Goal: Transaction & Acquisition: Purchase product/service

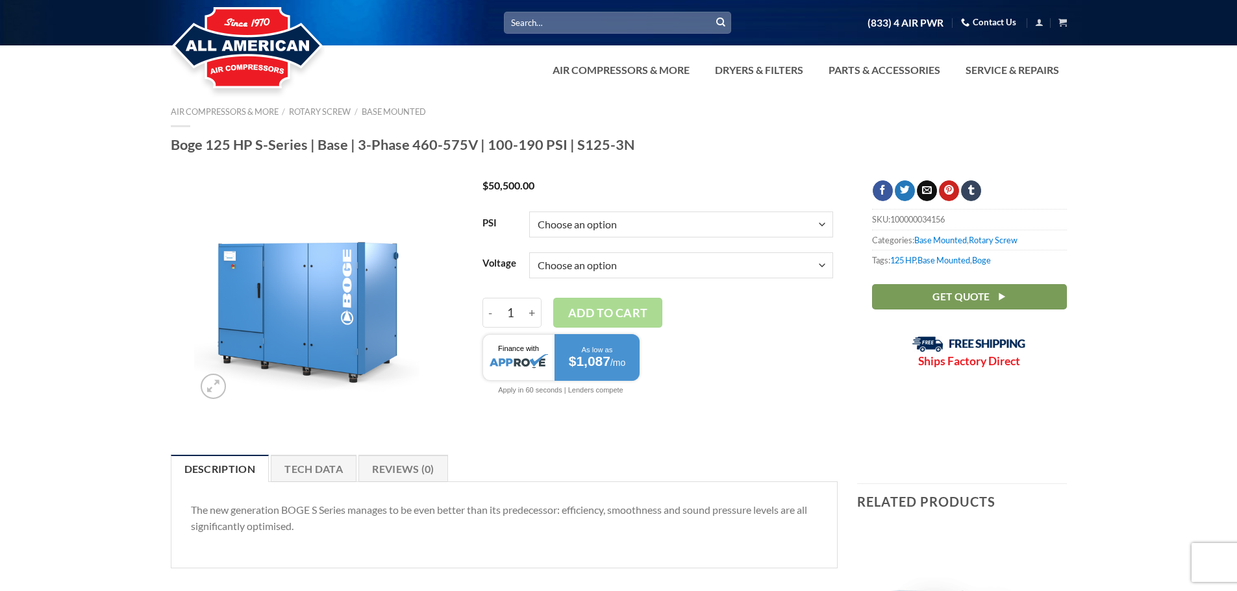
click at [810, 267] on select "Choose an option 3/60/460V 3/60/575V" at bounding box center [681, 266] width 304 height 26
click at [529, 253] on select "Choose an option 3/60/460V 3/60/575V" at bounding box center [681, 266] width 304 height 26
select select "3-60-460v"
click at [775, 340] on div at bounding box center [657, 366] width 351 height 77
click at [784, 219] on select "Choose an option 100 125 150 190" at bounding box center [681, 225] width 304 height 26
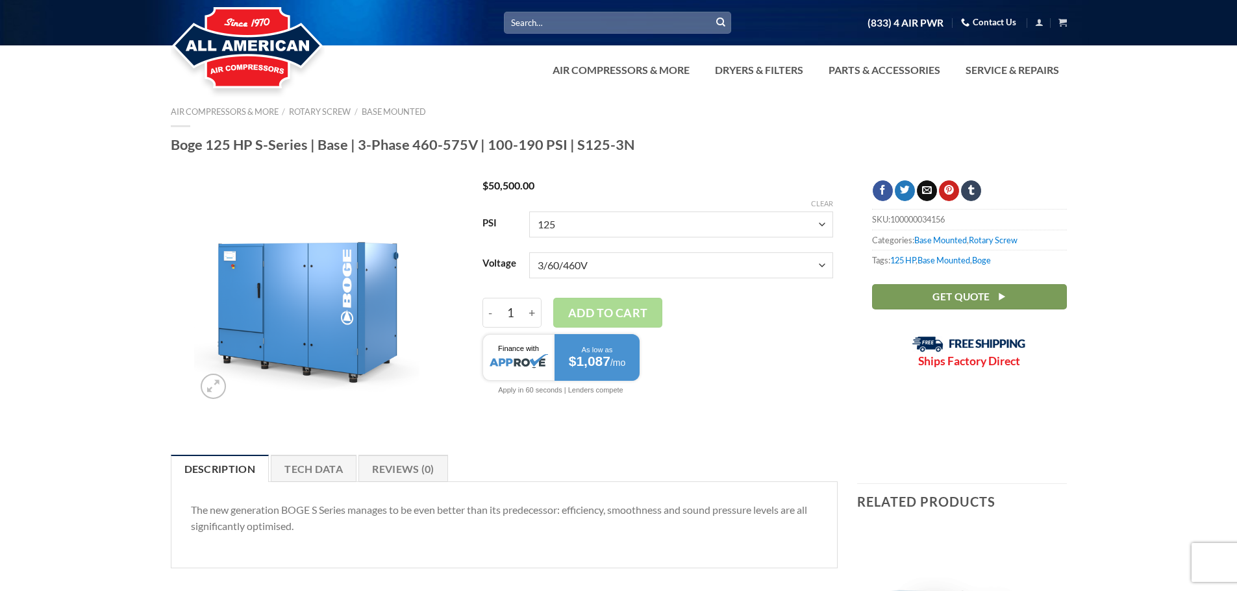
click at [529, 212] on select "Choose an option 100 125 150 190" at bounding box center [681, 225] width 304 height 26
select select "125"
select select "3-60-460v"
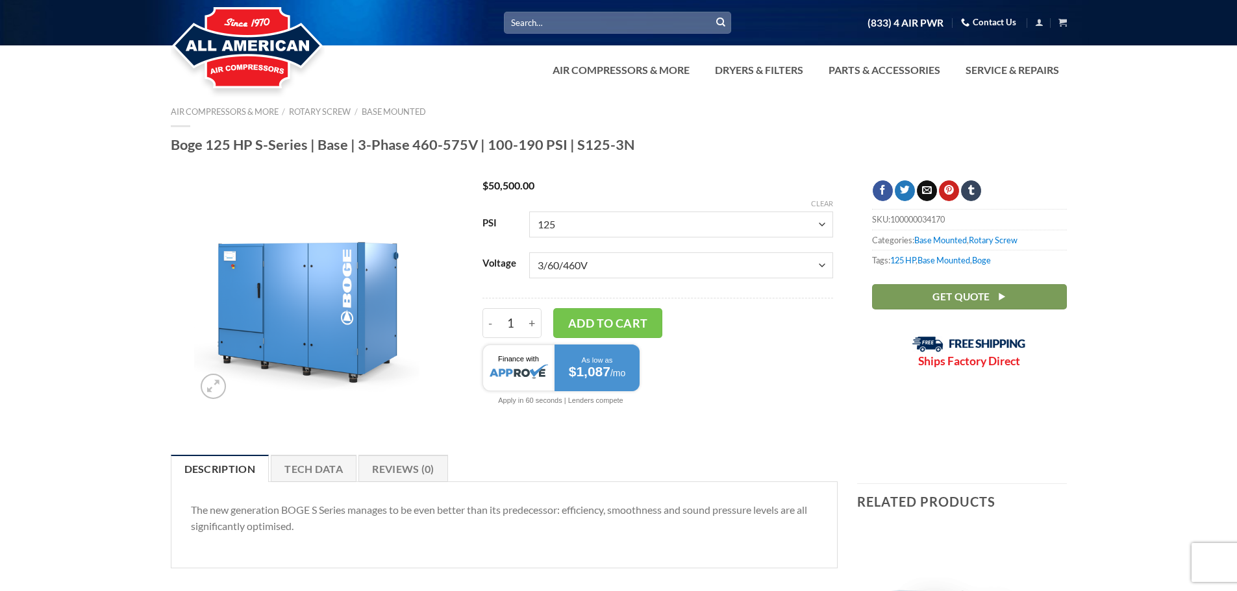
click at [776, 351] on div at bounding box center [657, 376] width 351 height 77
